Goal: Communication & Community: Share content

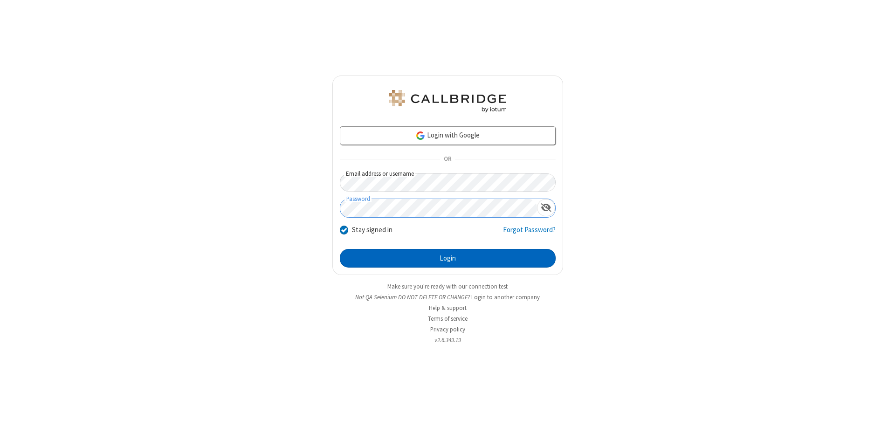
click at [447, 258] on button "Login" at bounding box center [448, 258] width 216 height 19
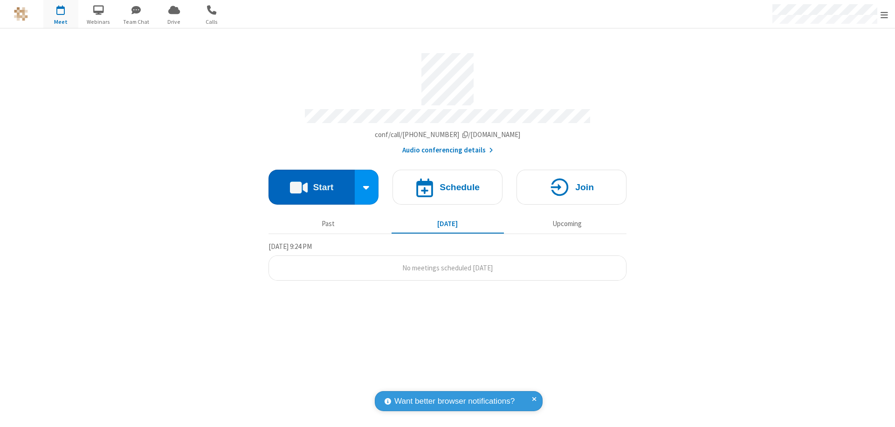
click at [311, 183] on button "Start" at bounding box center [311, 187] width 86 height 35
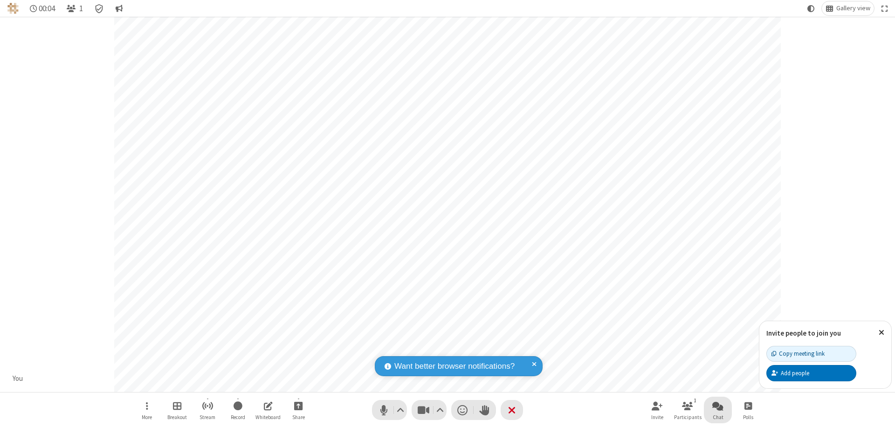
click at [718, 405] on span "Open chat" at bounding box center [717, 406] width 11 height 12
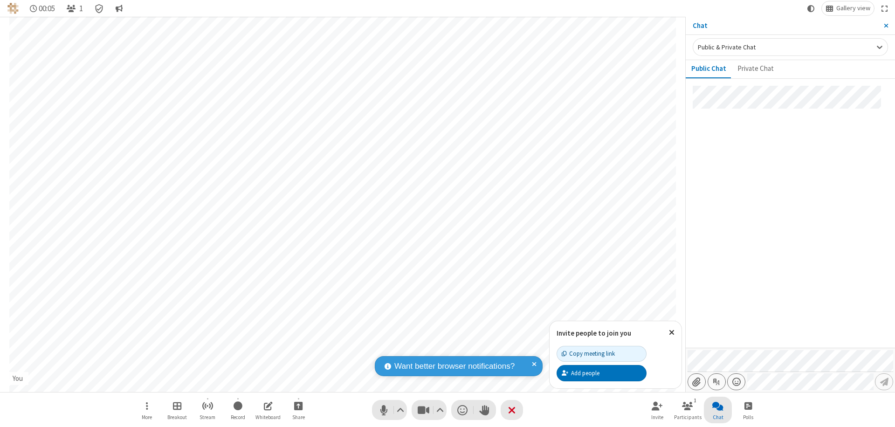
type input "C:\fakepath\doc_test.docx"
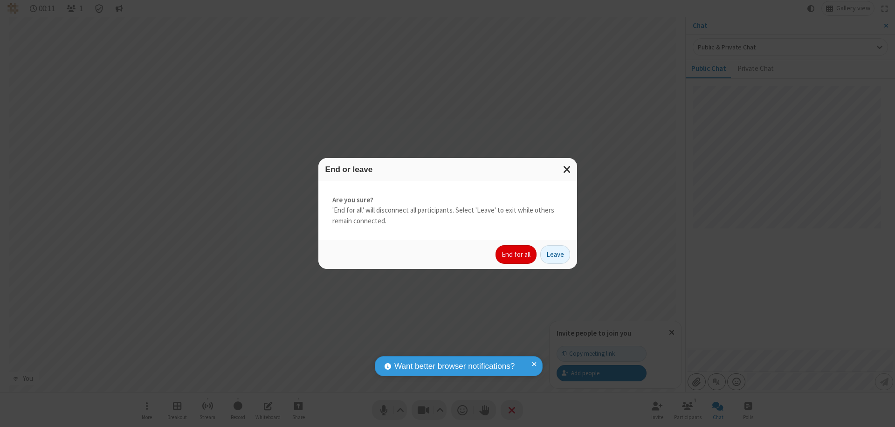
click at [516, 254] on button "End for all" at bounding box center [515, 254] width 41 height 19
